Goal: Check status: Check status

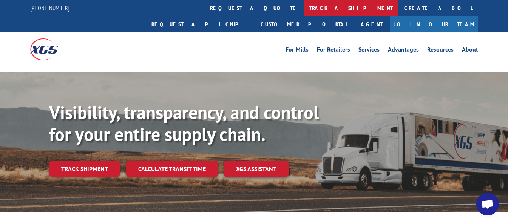
click at [304, 10] on link "track a shipment" at bounding box center [351, 8] width 95 height 16
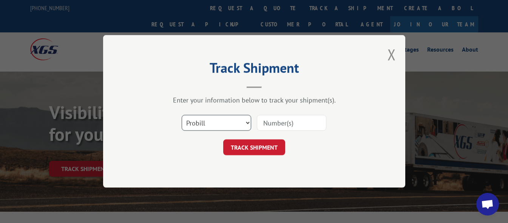
click at [228, 119] on select "Select category... Probill BOL PO" at bounding box center [216, 124] width 69 height 16
select select "bol"
click at [182, 116] on select "Select category... Probill BOL PO" at bounding box center [216, 124] width 69 height 16
click at [270, 121] on input at bounding box center [291, 124] width 69 height 16
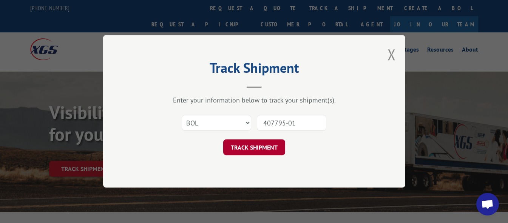
type input "407795-01"
click at [251, 148] on button "TRACK SHIPMENT" at bounding box center [254, 148] width 62 height 16
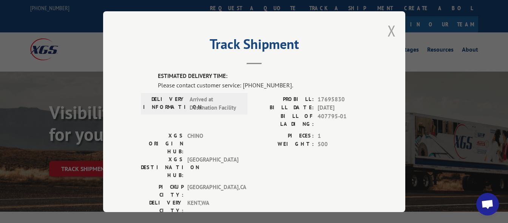
click at [387, 30] on button "Close modal" at bounding box center [391, 31] width 8 height 20
